Goal: Task Accomplishment & Management: Manage account settings

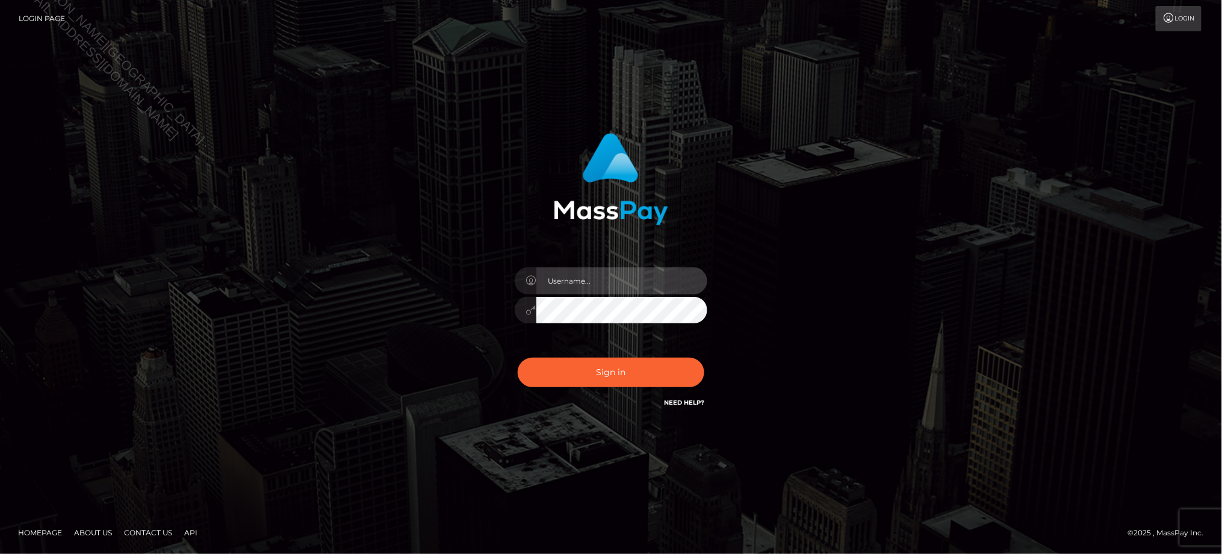
type input "Jiecel"
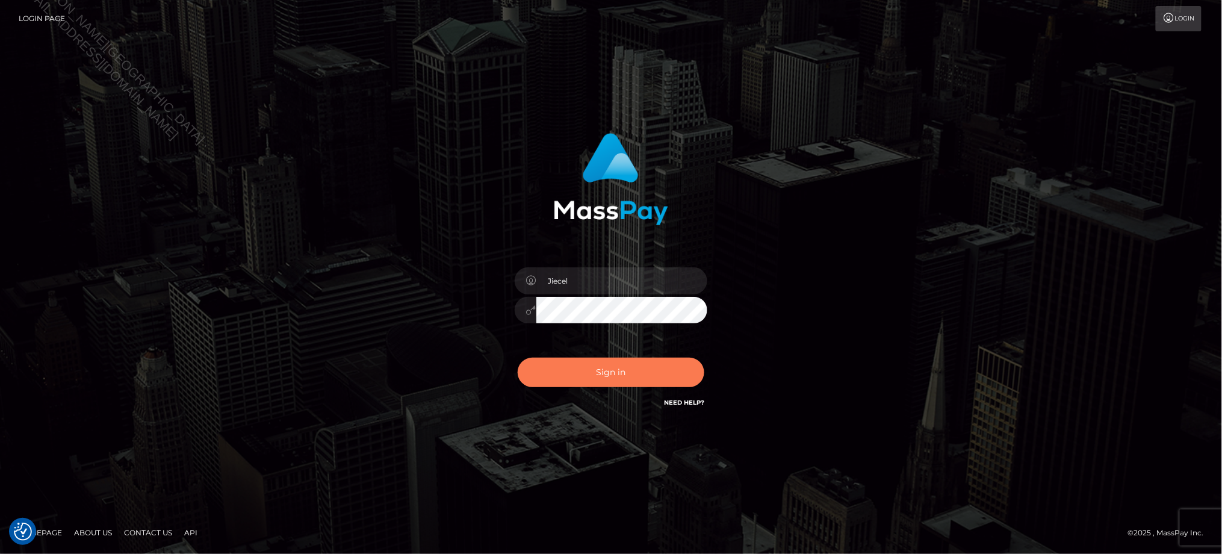
drag, startPoint x: 0, startPoint y: 0, endPoint x: 264, endPoint y: 494, distance: 559.8
click at [600, 376] on button "Sign in" at bounding box center [611, 373] width 187 height 30
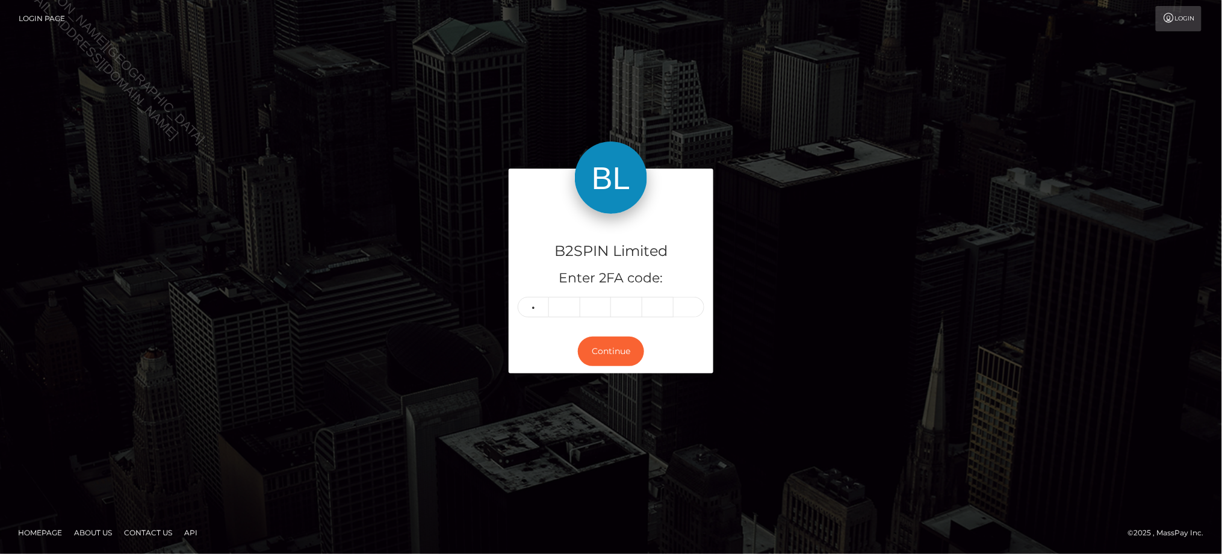
type input "4"
type input "7"
type input "3"
type input "9"
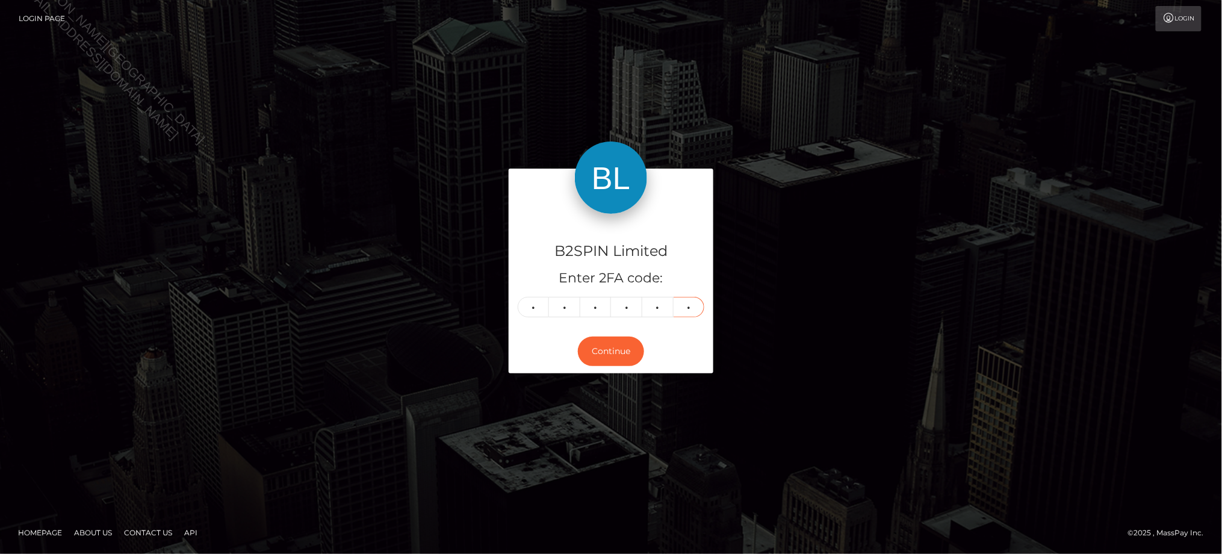
type input "6"
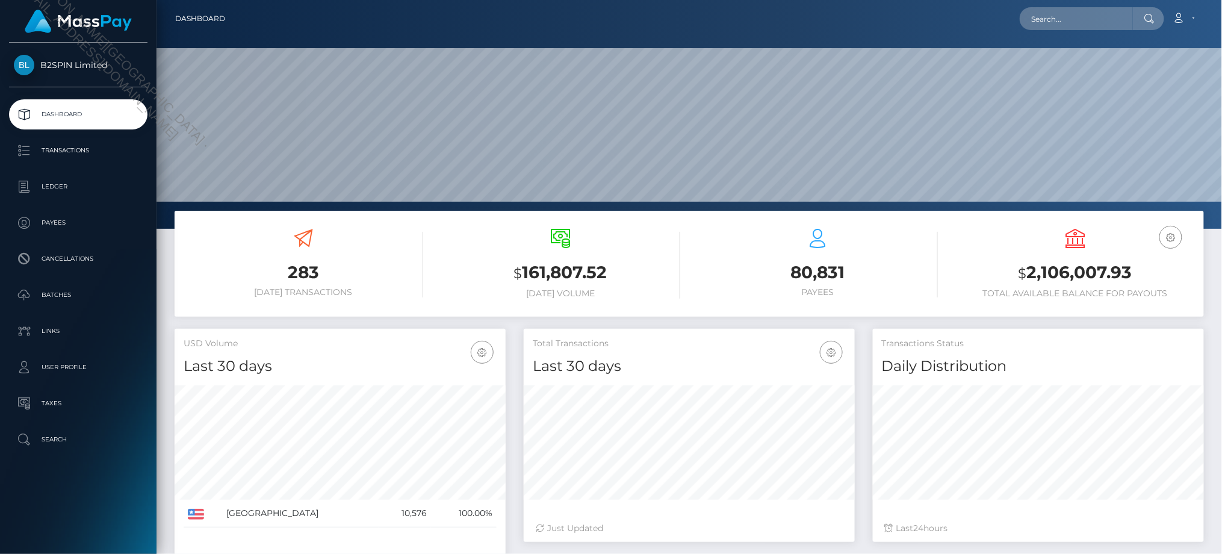
scroll to position [213, 331]
click at [671, 46] on div at bounding box center [690, 114] width 1066 height 229
click at [66, 159] on p "Transactions" at bounding box center [78, 150] width 129 height 18
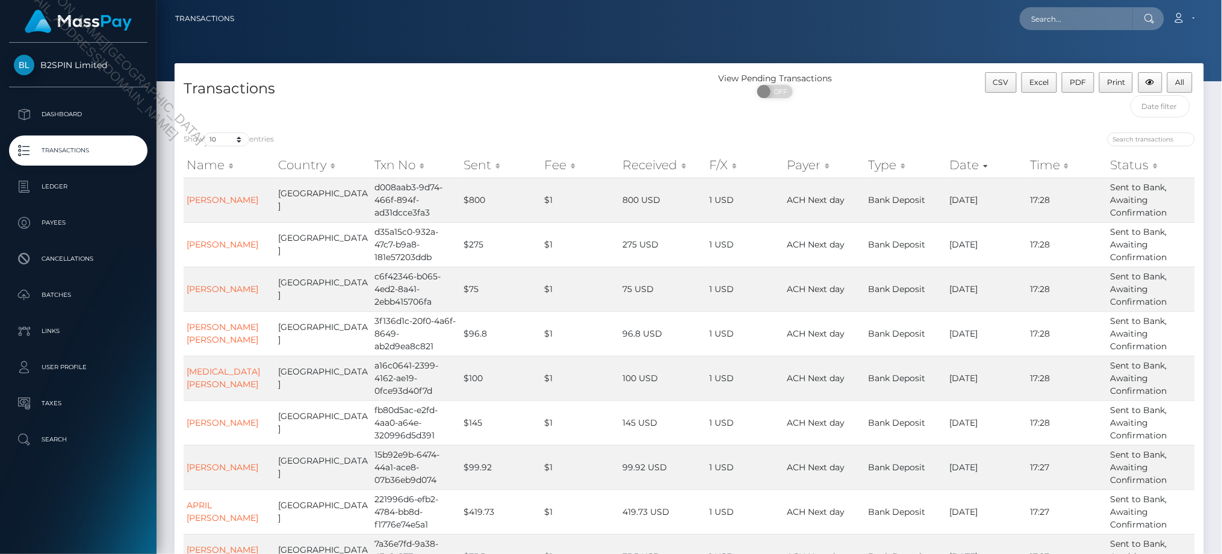
click at [407, 131] on div "Show 10 25 50 100 250 500 1,000 3,500 entries Name Country Txn No Sent Fee Rece…" at bounding box center [690, 397] width 1030 height 549
click at [234, 141] on select "10 25 50 100 250 500 1,000 3,500" at bounding box center [226, 139] width 45 height 14
select select "3500"
click at [205, 133] on select "10 25 50 100 250 500 1,000 3,500" at bounding box center [226, 139] width 45 height 14
click at [776, 94] on span "OFF" at bounding box center [779, 91] width 30 height 13
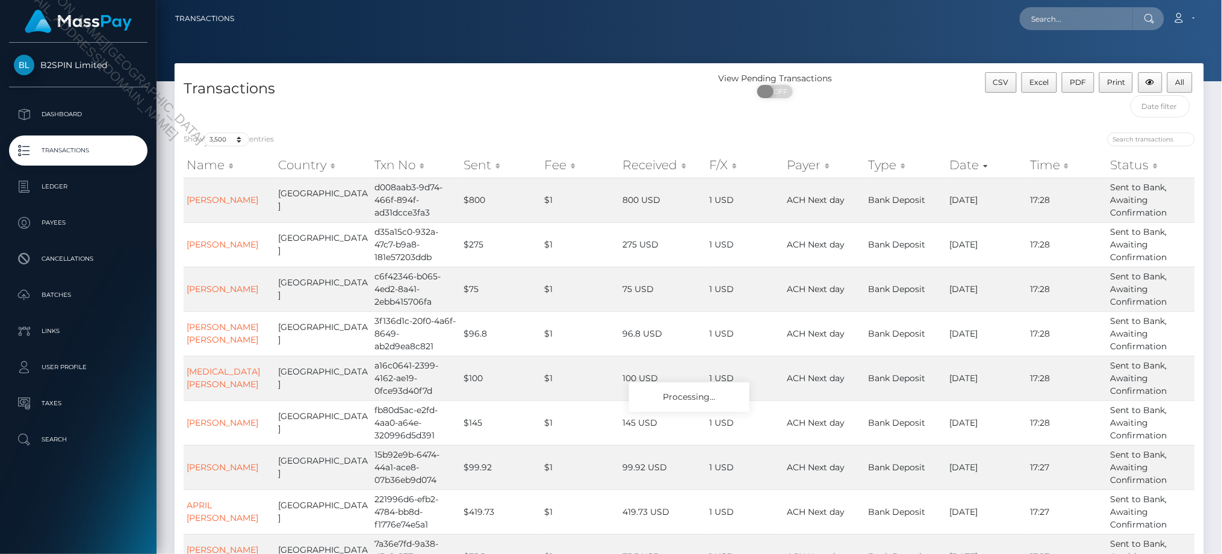
checkbox input "true"
click at [586, 121] on div "Transactions" at bounding box center [432, 97] width 515 height 51
click at [1027, 87] on button "Excel" at bounding box center [1040, 82] width 36 height 20
